Goal: Transaction & Acquisition: Obtain resource

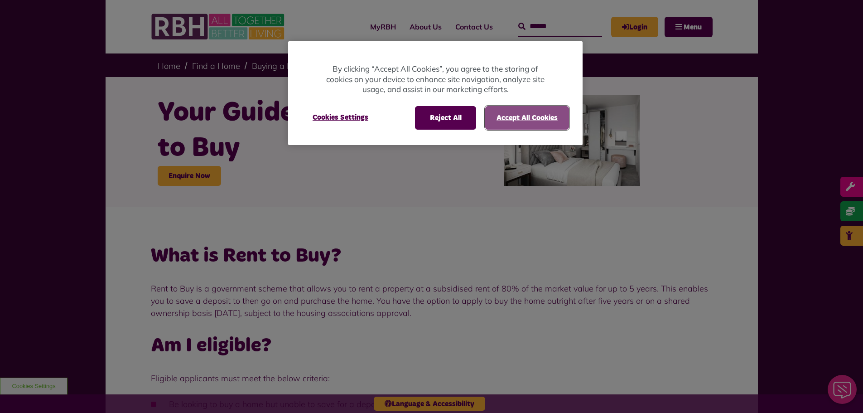
click at [551, 116] on button "Accept All Cookies" at bounding box center [527, 118] width 84 height 24
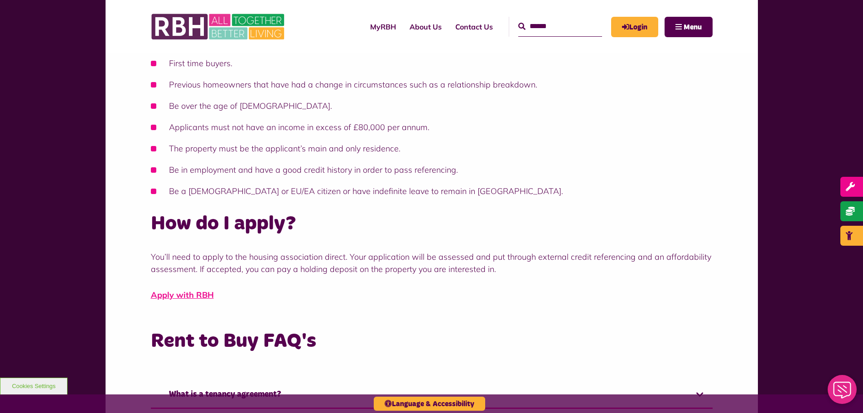
scroll to position [362, 0]
click at [192, 295] on link "Apply with RBH" at bounding box center [182, 294] width 63 height 10
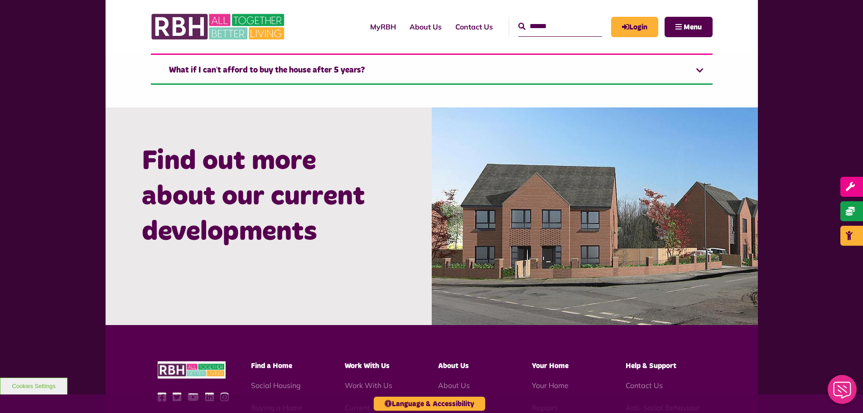
scroll to position [861, 0]
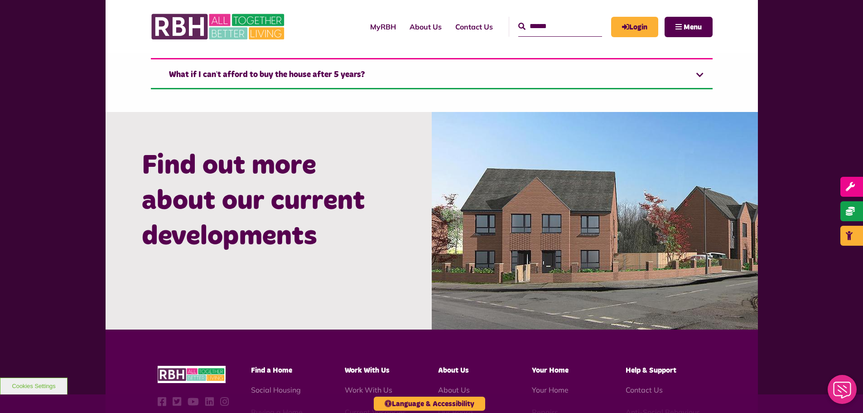
click at [550, 220] on img at bounding box center [595, 220] width 326 height 217
click at [311, 180] on h2 "Find out more about our current developments" at bounding box center [269, 201] width 254 height 106
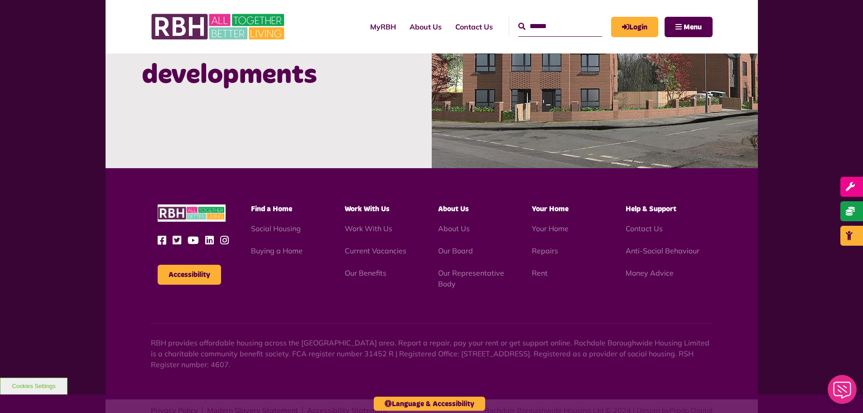
scroll to position [1046, 0]
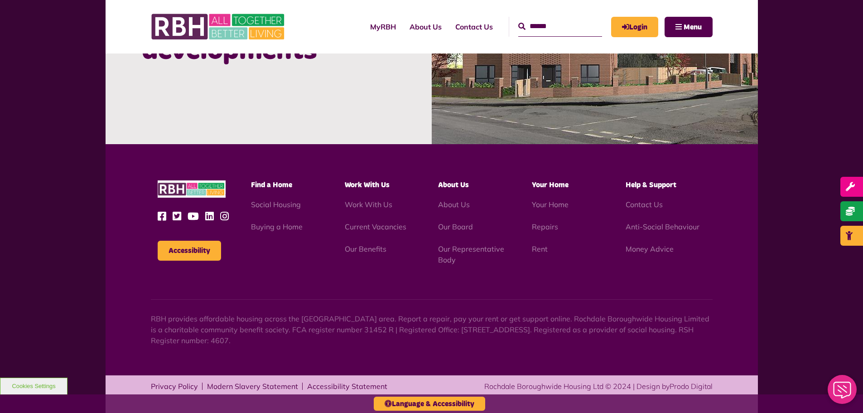
click at [277, 187] on span "Find a Home" at bounding box center [271, 184] width 41 height 7
click at [277, 183] on span "Find a Home" at bounding box center [271, 184] width 41 height 7
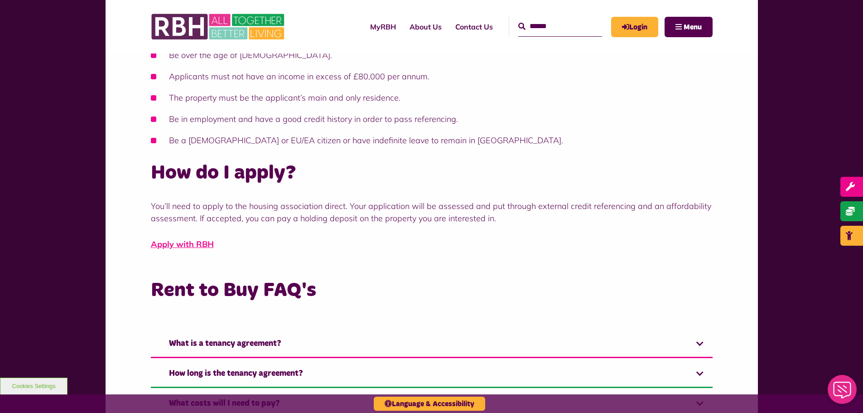
scroll to position [412, 0]
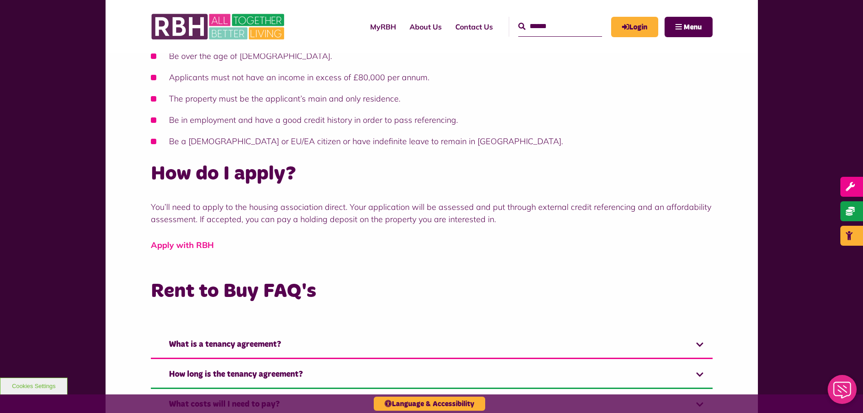
click at [183, 244] on link "Apply with RBH" at bounding box center [182, 245] width 63 height 10
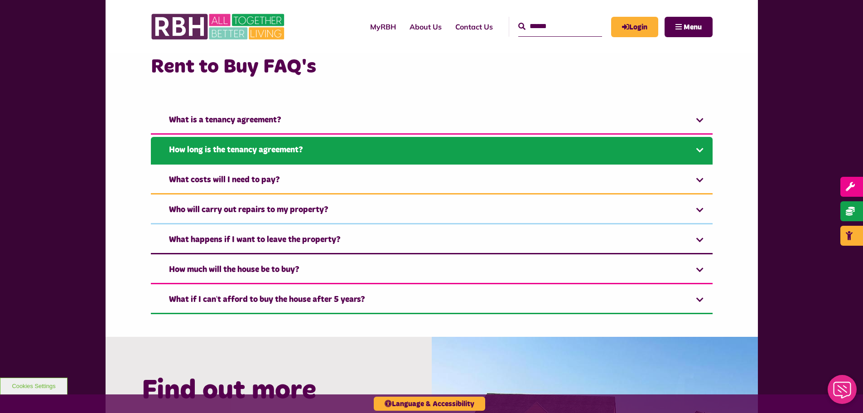
scroll to position [638, 0]
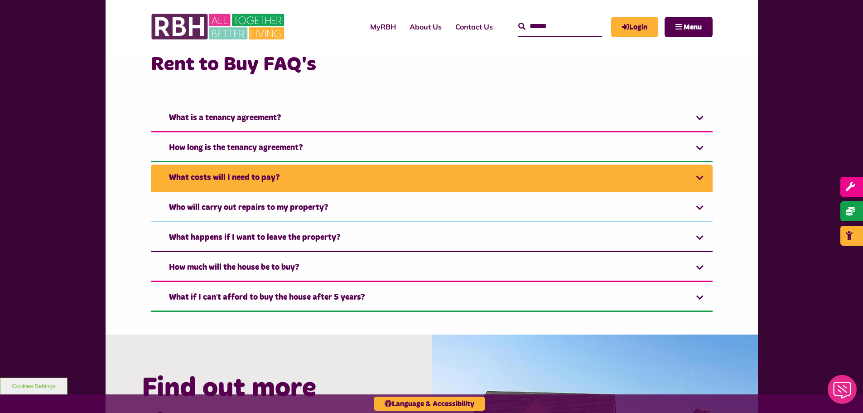
click at [276, 181] on link "What costs will I need to pay?" at bounding box center [432, 178] width 562 height 28
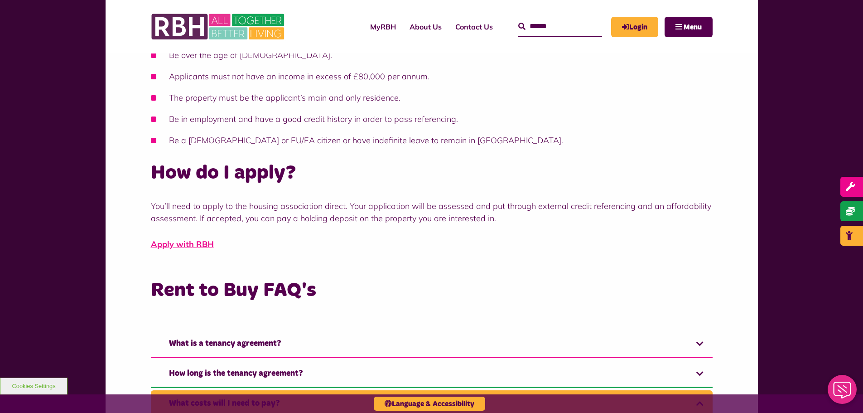
scroll to position [412, 0]
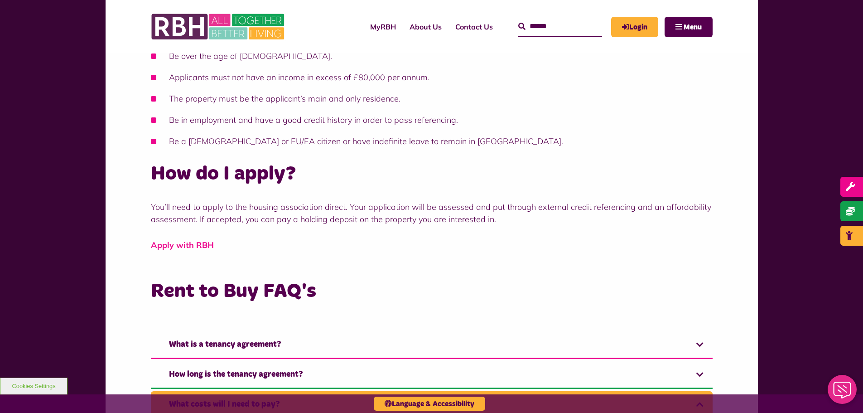
click at [198, 241] on link "Apply with RBH" at bounding box center [182, 245] width 63 height 10
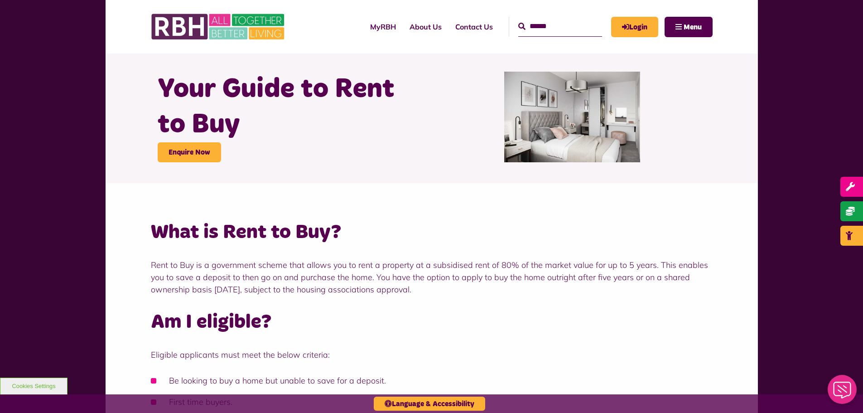
scroll to position [0, 0]
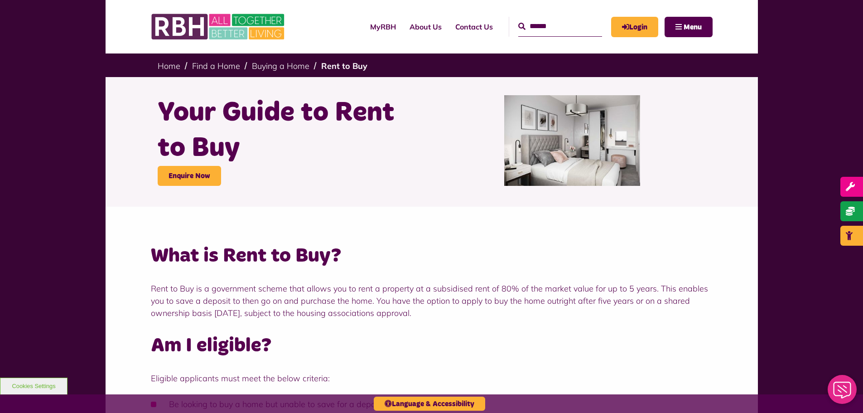
click at [568, 135] on img at bounding box center [572, 140] width 136 height 91
drag, startPoint x: 202, startPoint y: 175, endPoint x: 210, endPoint y: 175, distance: 7.7
click at [203, 175] on link "Enquire Now" at bounding box center [189, 176] width 63 height 20
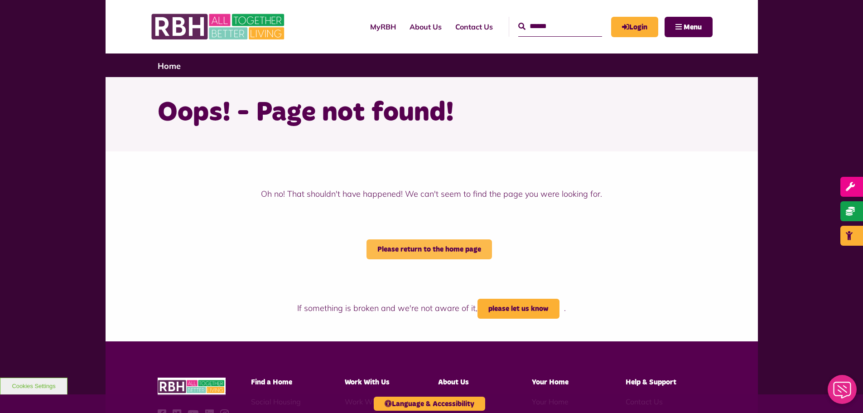
click at [411, 250] on link "Please return to the home page" at bounding box center [430, 249] width 126 height 20
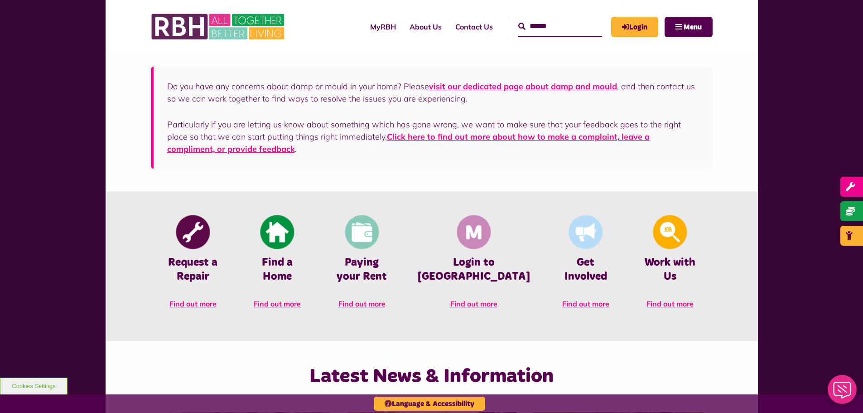
scroll to position [272, 0]
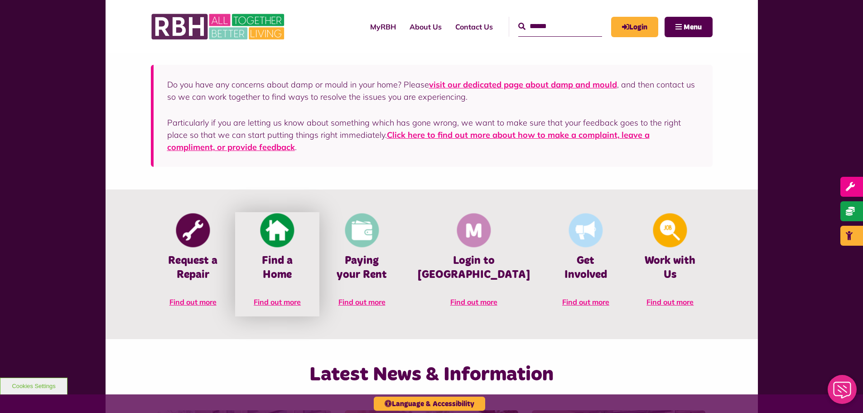
click at [290, 282] on link "Find a Home Find out more" at bounding box center [277, 264] width 84 height 104
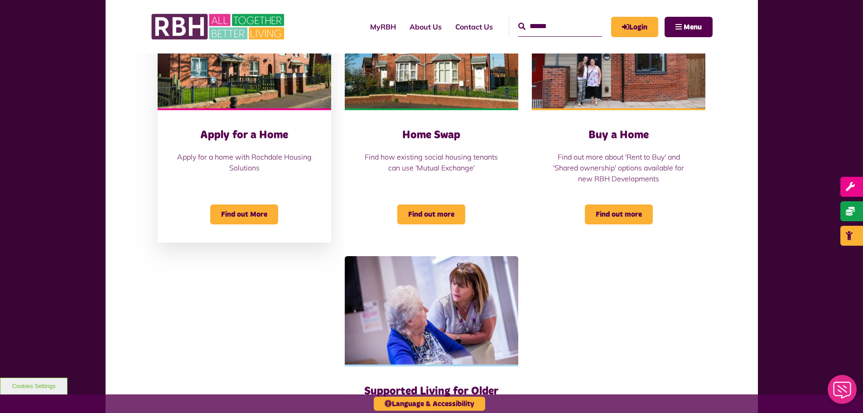
scroll to position [317, 0]
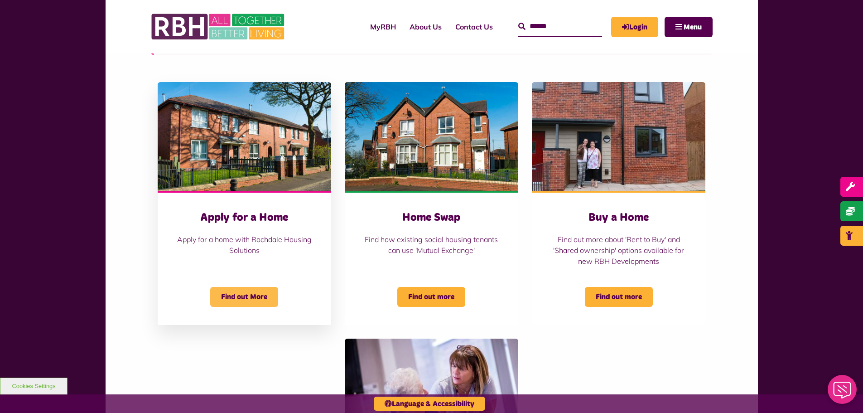
click at [256, 294] on span "Find out More" at bounding box center [244, 297] width 68 height 20
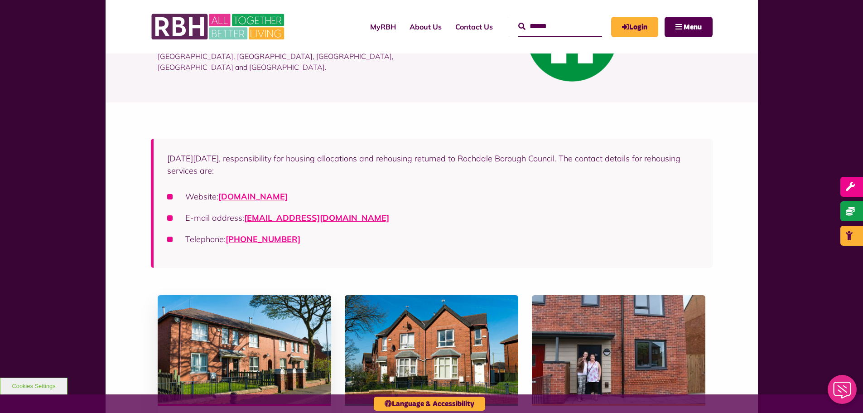
scroll to position [0, 0]
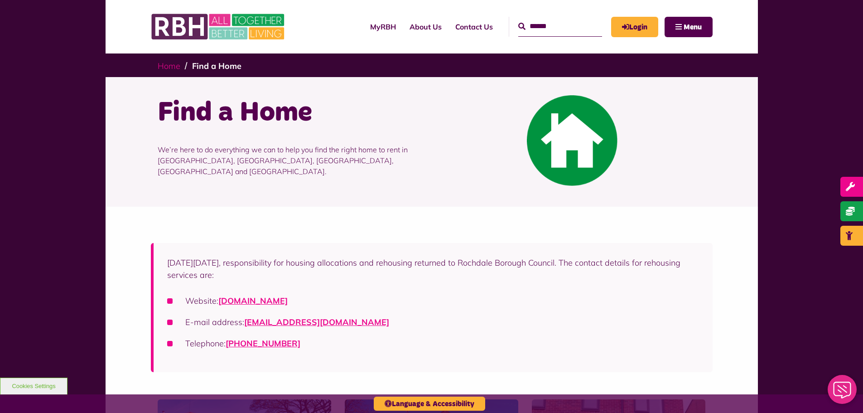
click at [169, 64] on link "Home" at bounding box center [169, 66] width 23 height 10
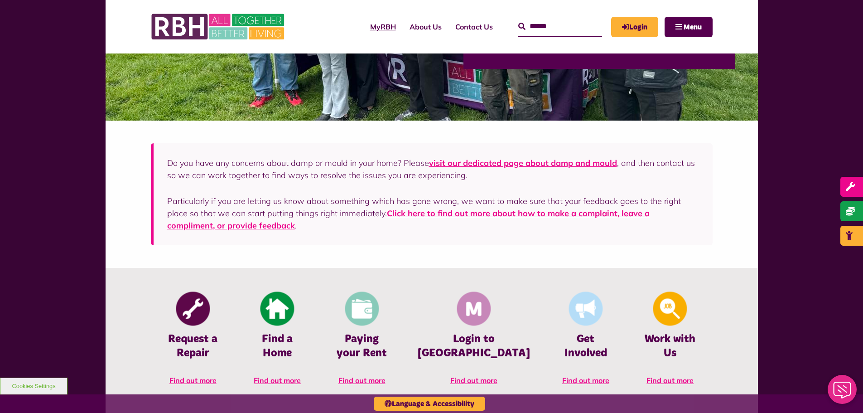
scroll to position [97, 0]
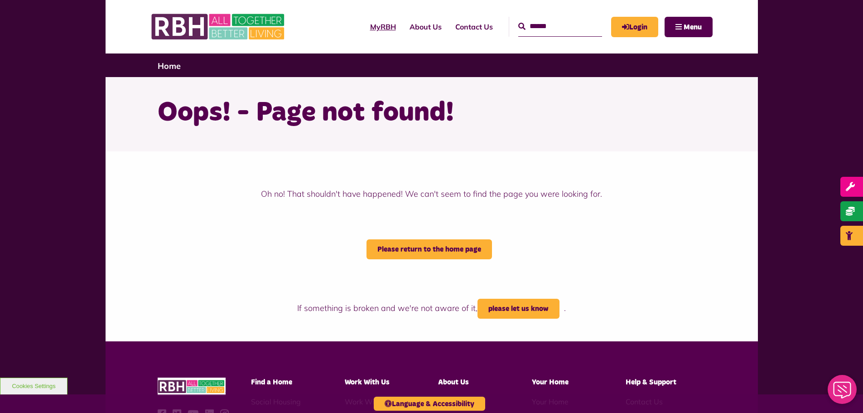
click at [368, 22] on link "MyRBH" at bounding box center [382, 26] width 39 height 24
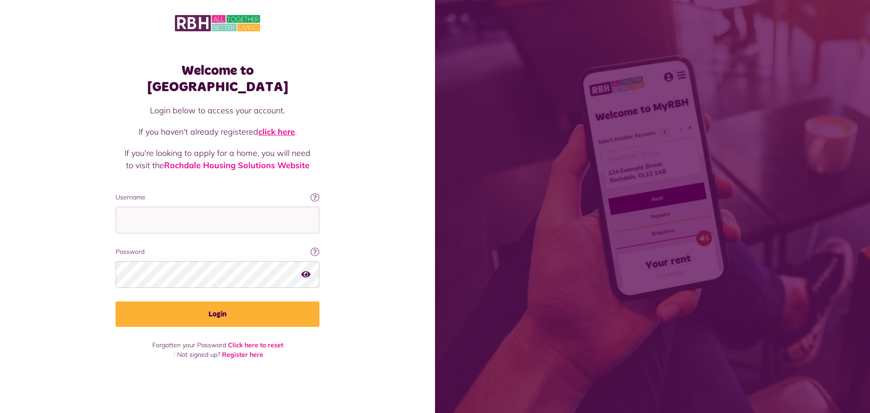
click at [280, 126] on link "click here" at bounding box center [276, 131] width 37 height 10
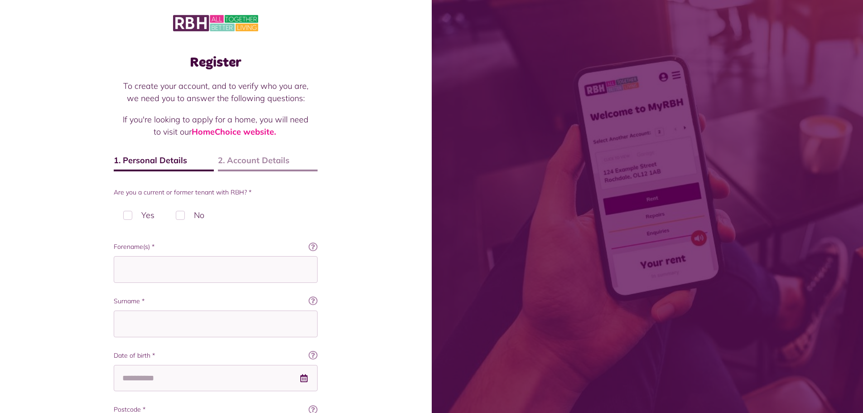
click at [181, 214] on label "No" at bounding box center [190, 215] width 48 height 27
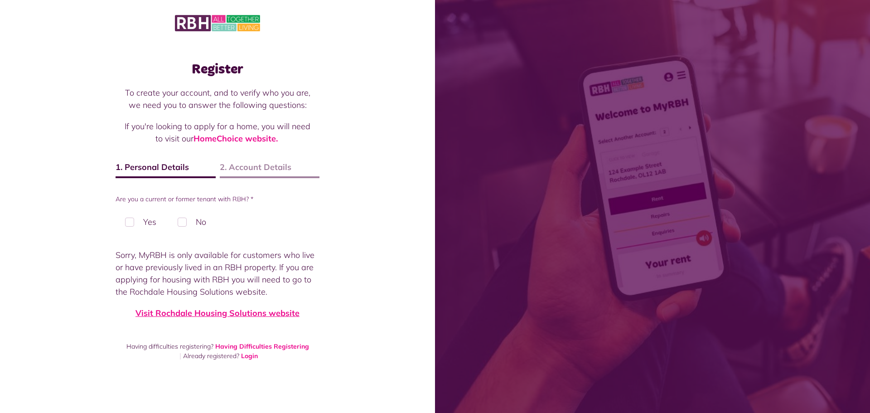
click at [226, 312] on link "Visit Rochdale Housing Solutions website" at bounding box center [217, 313] width 164 height 10
